Goal: Information Seeking & Learning: Learn about a topic

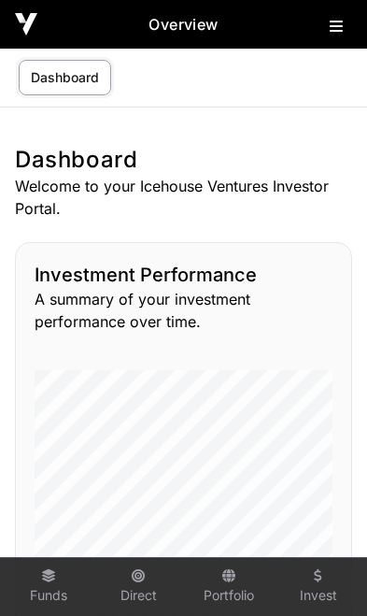
click at [335, 25] on icon at bounding box center [336, 26] width 13 height 15
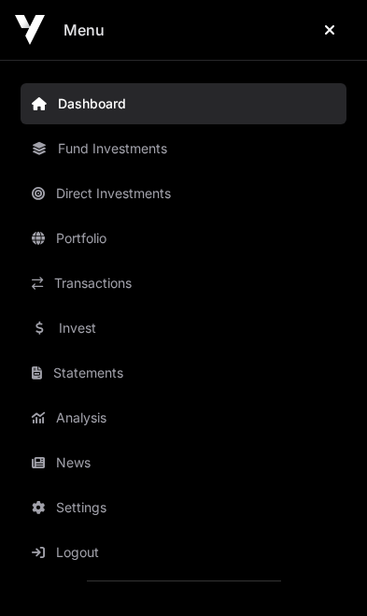
click at [98, 472] on link "News" at bounding box center [184, 462] width 326 height 41
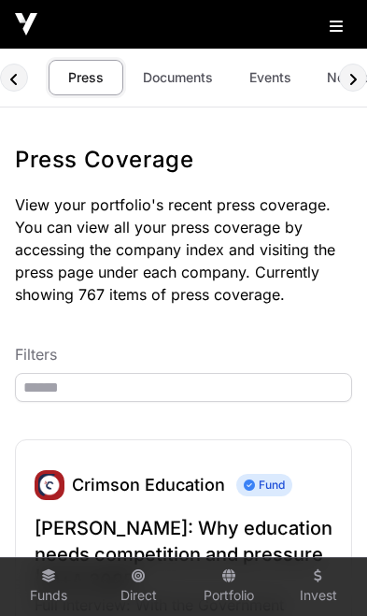
click at [272, 78] on link "Events" at bounding box center [270, 78] width 75 height 36
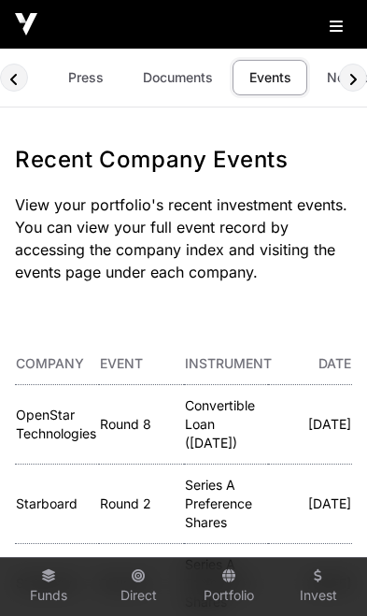
scroll to position [0, 110]
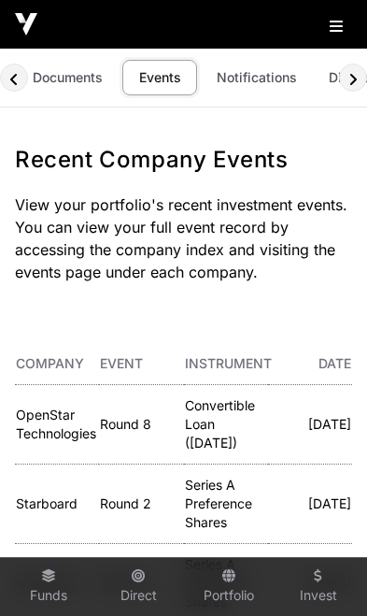
click at [65, 420] on link "OpenStar Technologies" at bounding box center [56, 423] width 80 height 35
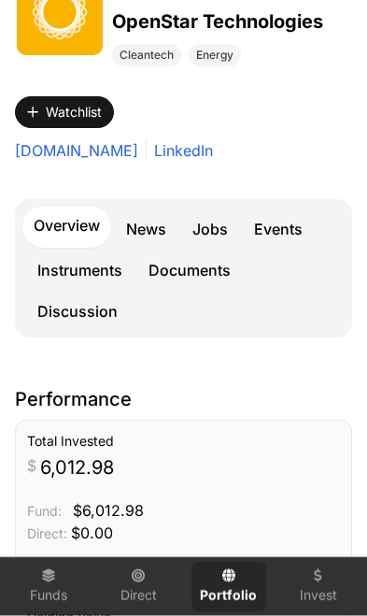
scroll to position [295, 0]
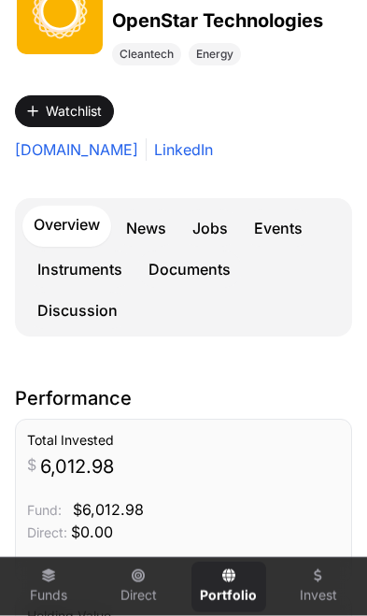
click at [284, 233] on link "Events" at bounding box center [278, 227] width 71 height 37
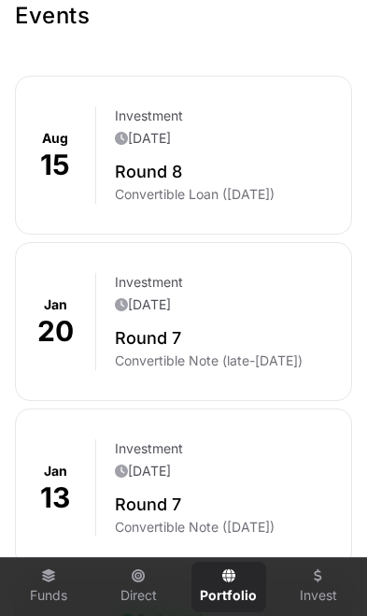
scroll to position [697, 0]
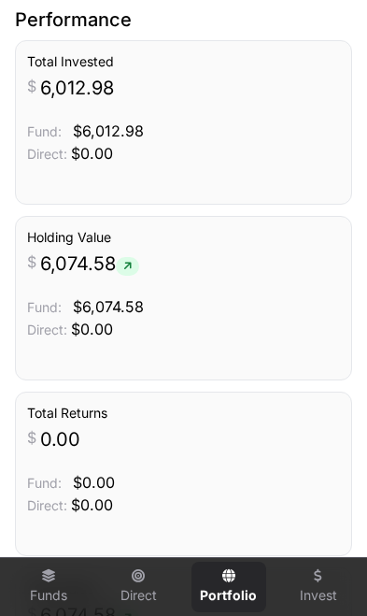
scroll to position [296, 0]
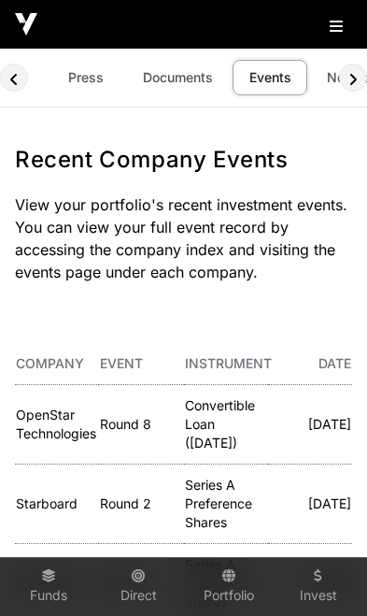
scroll to position [0, 110]
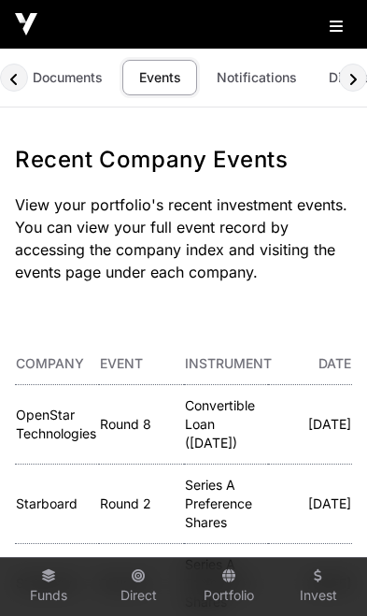
click at [73, 85] on link "Documents" at bounding box center [68, 78] width 94 height 36
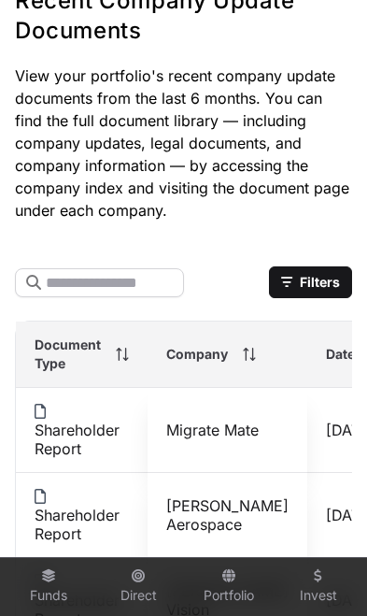
scroll to position [185, 0]
